Goal: Task Accomplishment & Management: Use online tool/utility

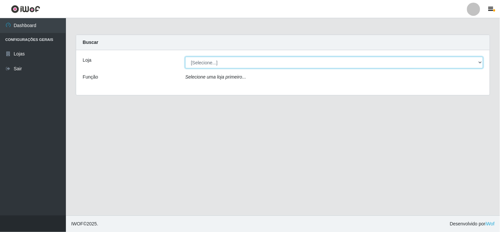
click at [255, 60] on select "[Selecione...] Rede Compras Supermercados - LOJA 6" at bounding box center [334, 63] width 298 height 12
select select "398"
click at [185, 57] on select "[Selecione...] Rede Compras Supermercados - LOJA 6" at bounding box center [334, 63] width 298 height 12
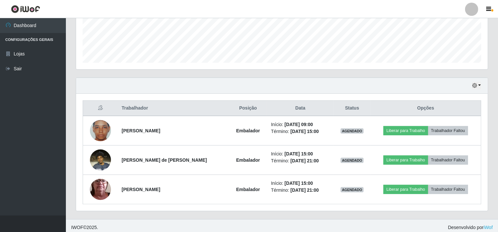
scroll to position [177, 0]
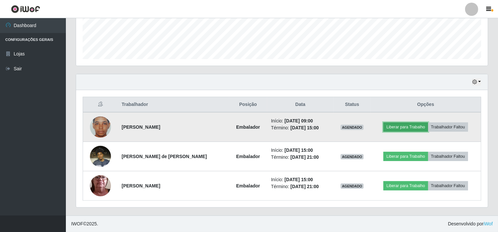
click at [406, 129] on button "Liberar para Trabalho" at bounding box center [405, 126] width 44 height 9
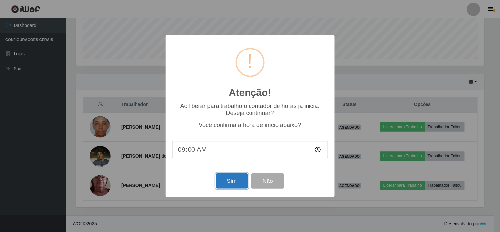
click at [246, 180] on button "Sim" at bounding box center [232, 180] width 32 height 15
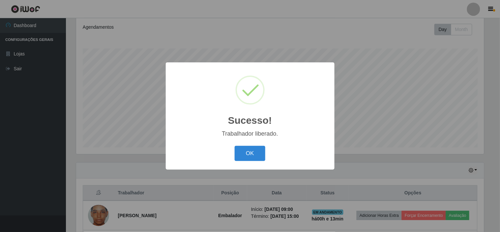
click at [235, 146] on button "OK" at bounding box center [250, 153] width 31 height 15
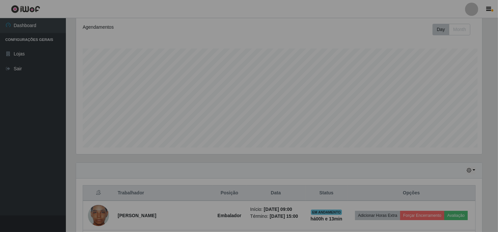
scroll to position [136, 412]
